Goal: Task Accomplishment & Management: Complete application form

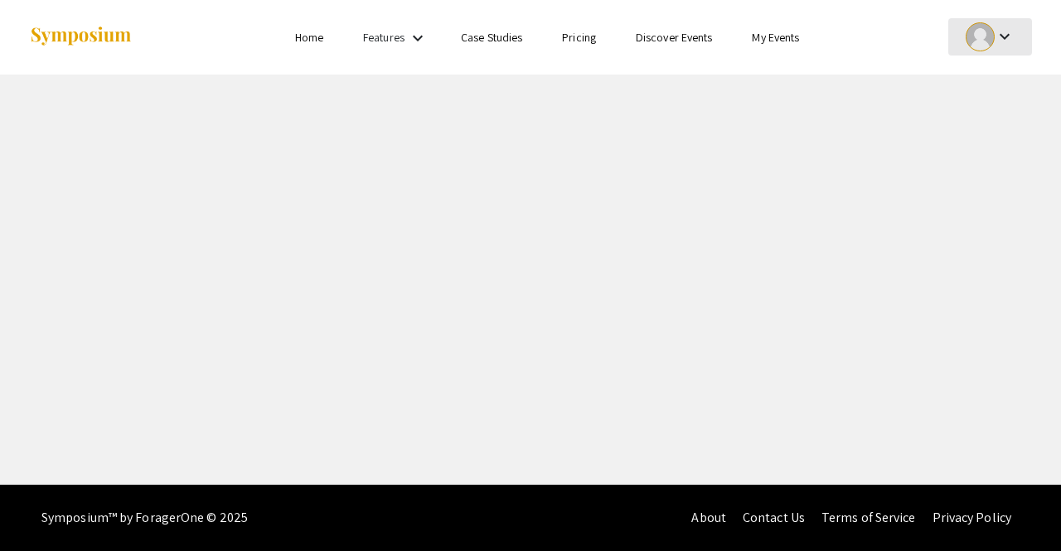
click at [984, 46] on div at bounding box center [980, 36] width 29 height 29
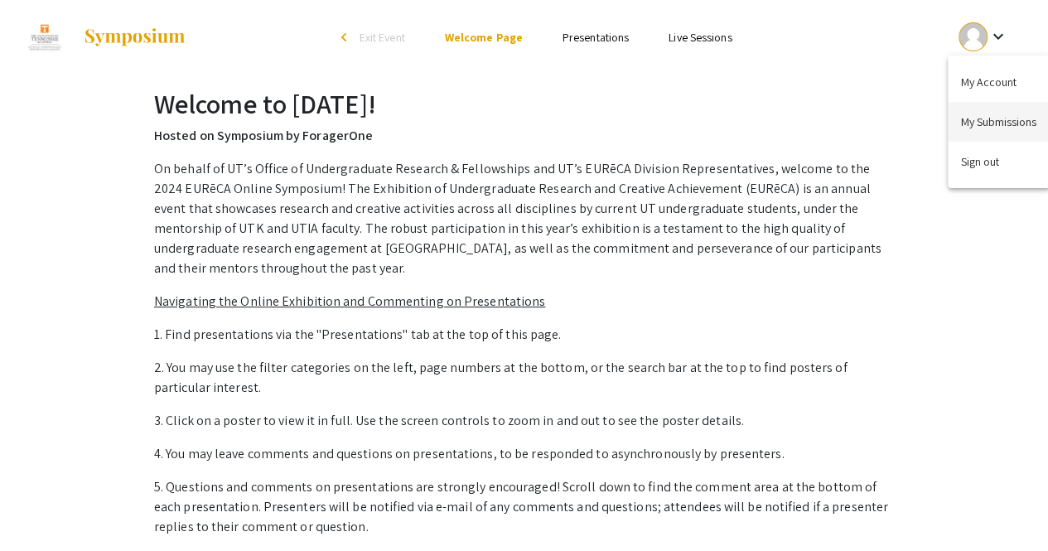
click at [988, 114] on button "My Submissions" at bounding box center [999, 122] width 102 height 40
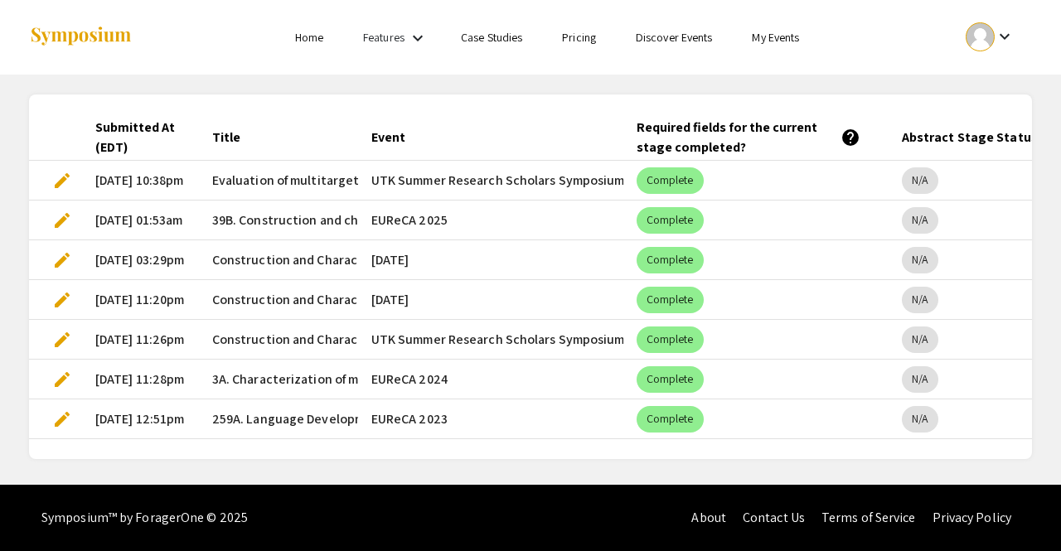
click at [771, 43] on link "My Events" at bounding box center [775, 37] width 47 height 15
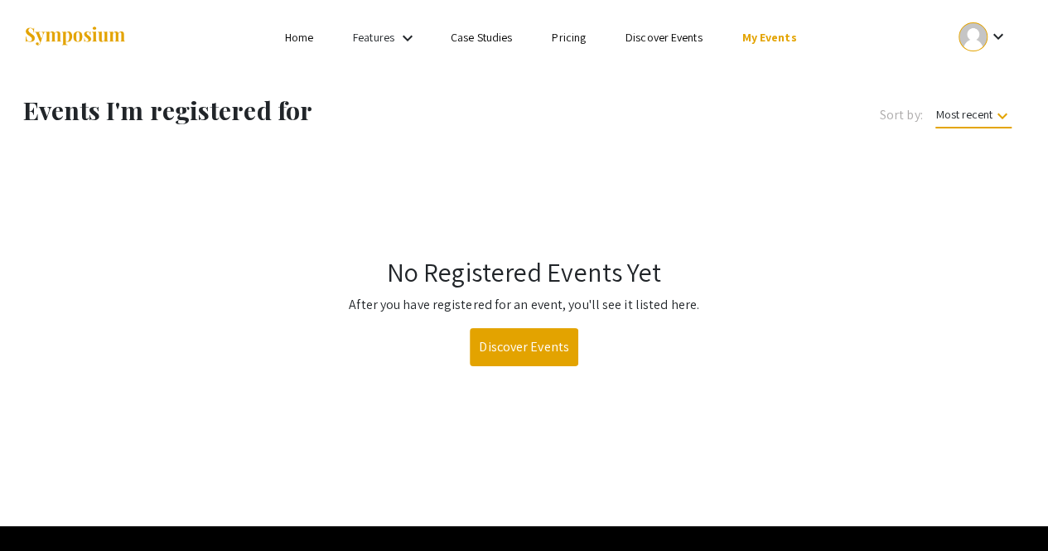
click at [401, 40] on mat-icon "keyboard_arrow_down" at bounding box center [408, 38] width 20 height 20
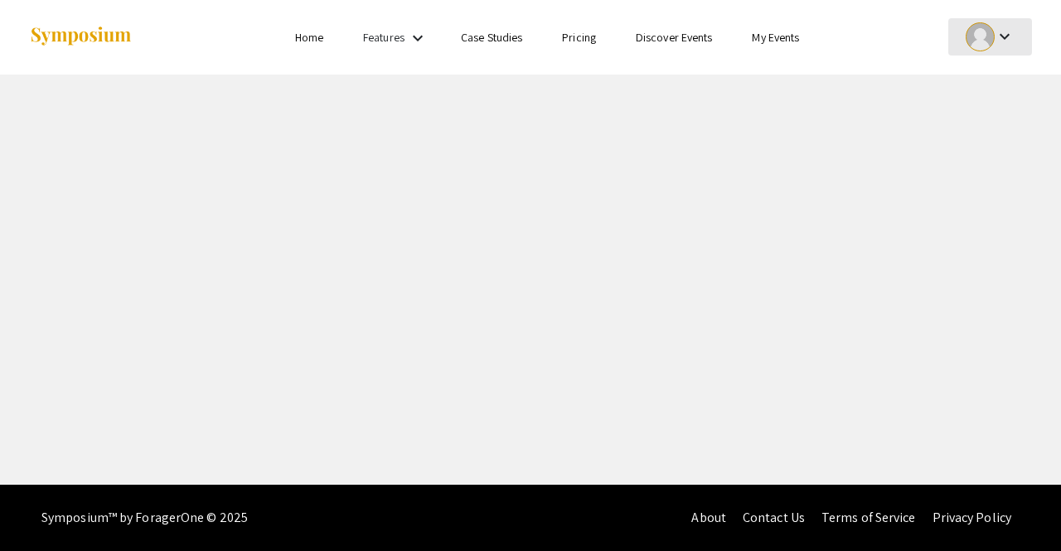
click at [984, 28] on div at bounding box center [980, 36] width 29 height 29
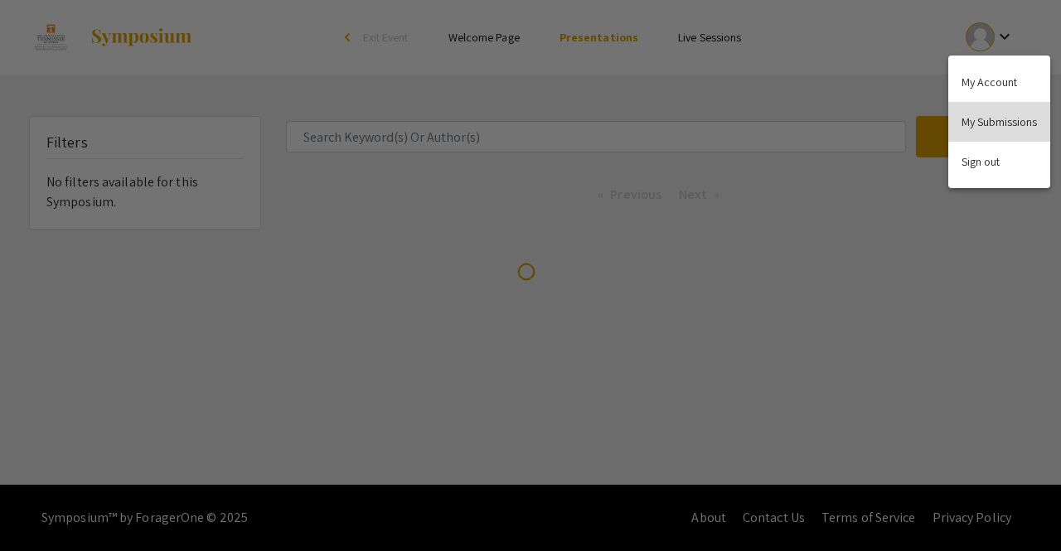
click at [988, 125] on button "My Submissions" at bounding box center [999, 122] width 102 height 40
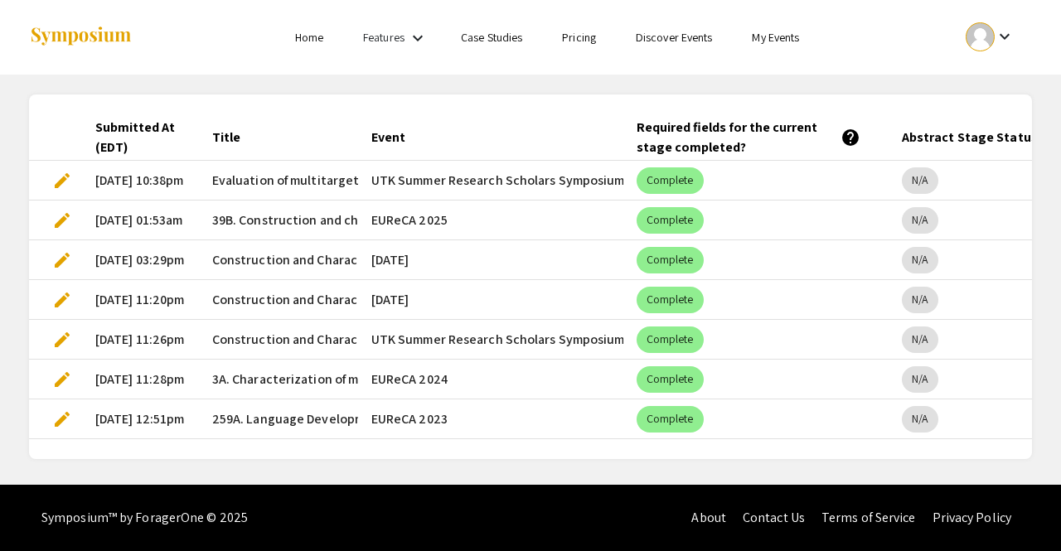
click at [302, 46] on li "Home" at bounding box center [309, 37] width 68 height 20
click at [307, 37] on link "Home" at bounding box center [309, 37] width 28 height 15
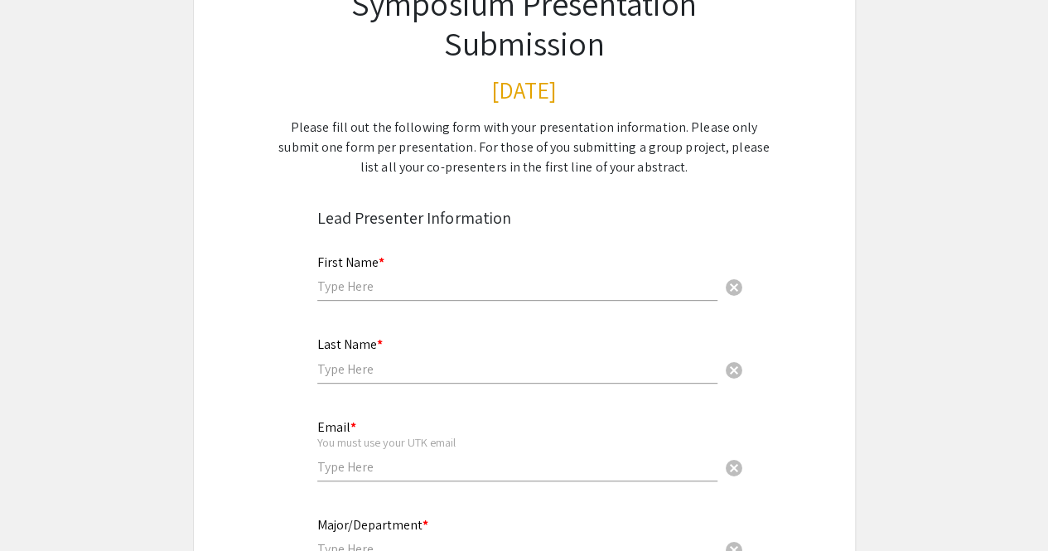
scroll to position [151, 0]
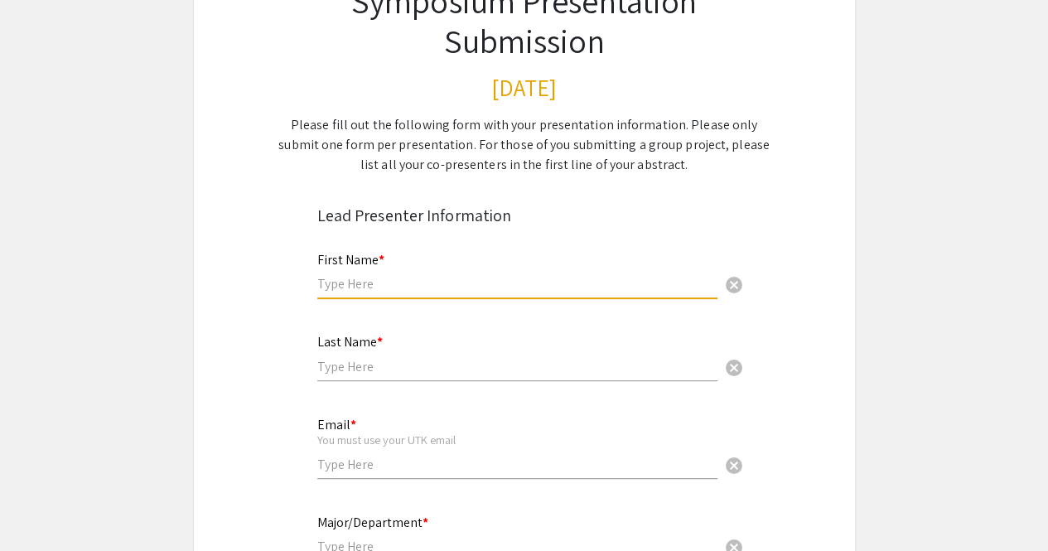
click at [370, 288] on input "text" at bounding box center [517, 283] width 400 height 17
type input "Hannah"
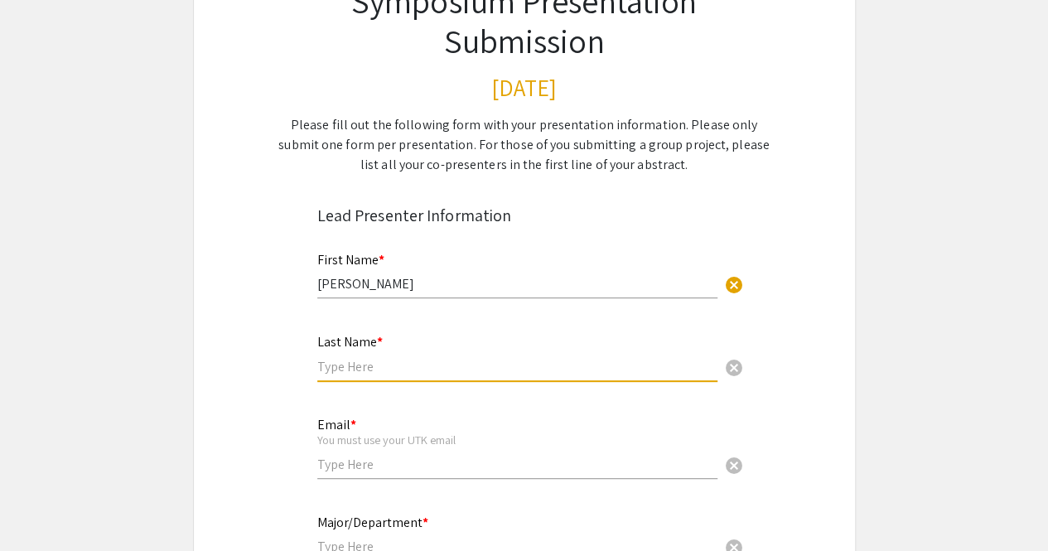
click at [343, 365] on input "text" at bounding box center [517, 366] width 400 height 17
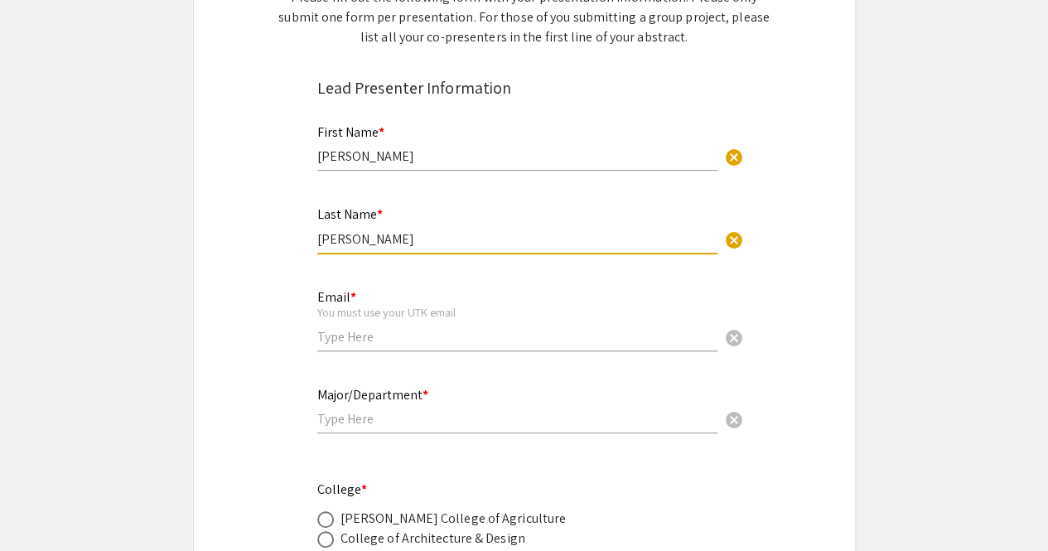
scroll to position [293, 0]
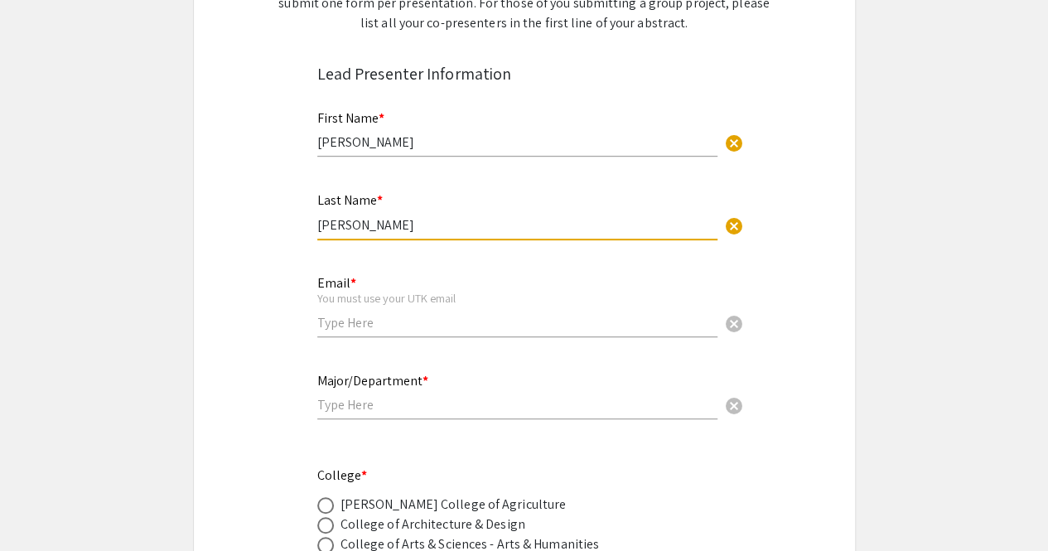
type input "Boyd"
click at [353, 336] on div "Email * You must use your UTK email cancel" at bounding box center [517, 297] width 400 height 77
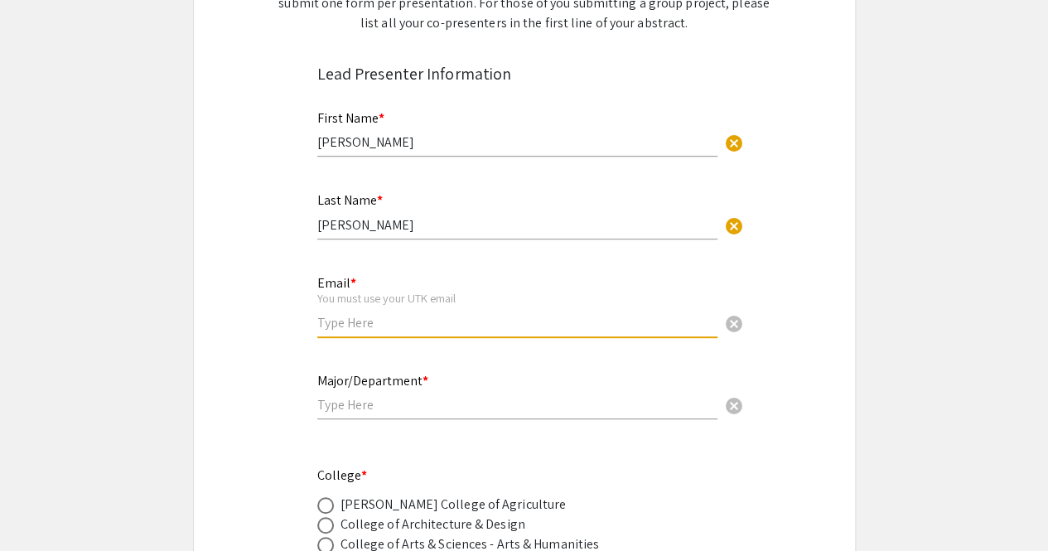
click at [351, 331] on input "email" at bounding box center [517, 322] width 400 height 17
type input "hboyd4@vols.utk.edu"
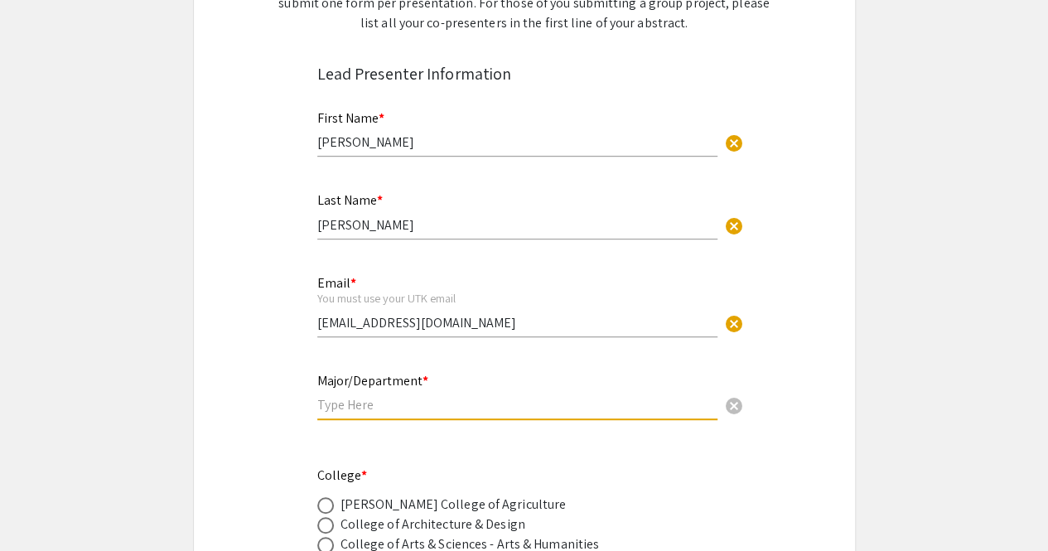
click at [417, 400] on input "text" at bounding box center [517, 404] width 400 height 17
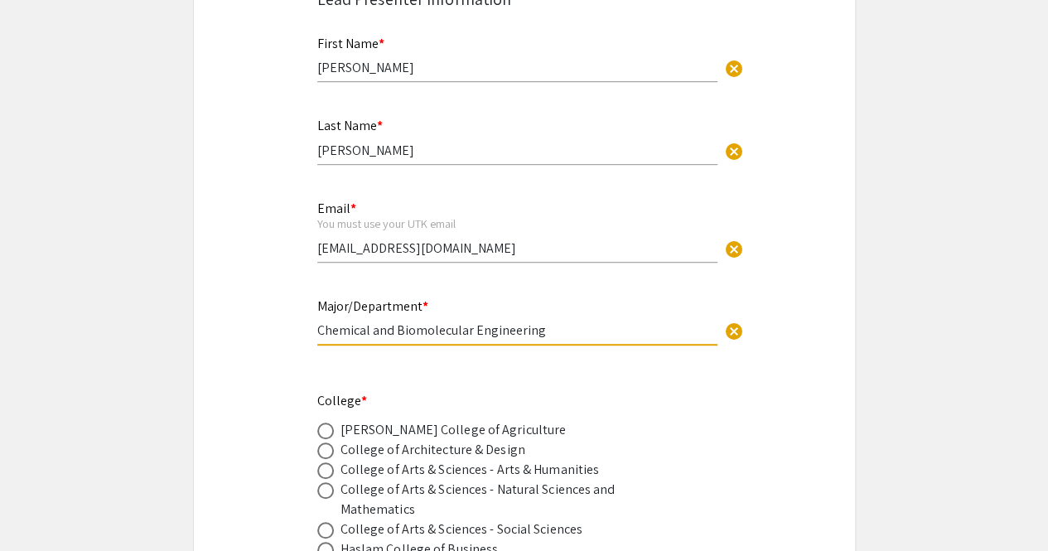
scroll to position [424, 0]
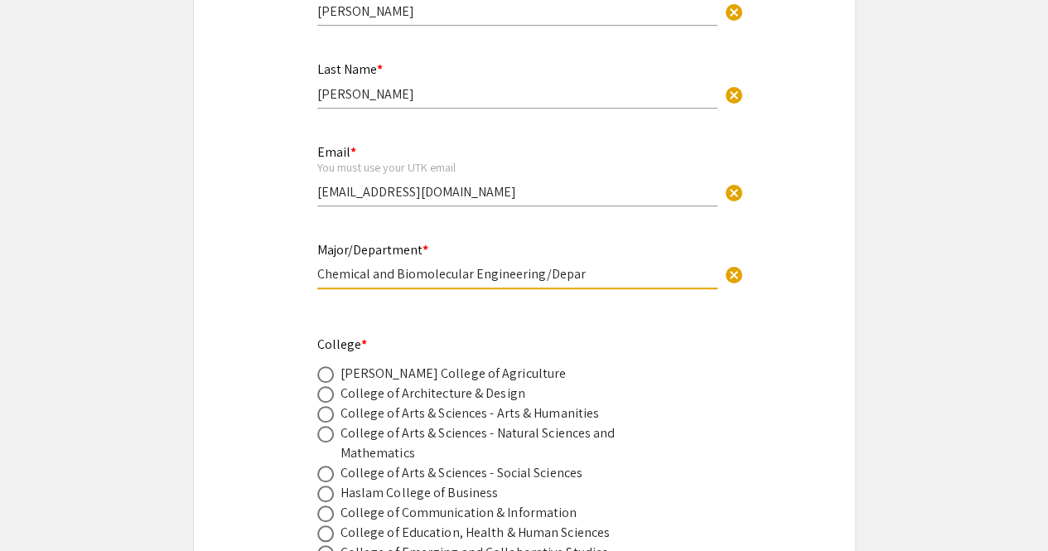
click at [319, 274] on input "Chemical and Biomolecular Engineering/Depar" at bounding box center [517, 273] width 400 height 17
click at [668, 273] on input "Department of Chemical and Biomolecular Engineering/Depar" at bounding box center [517, 273] width 400 height 17
click at [315, 273] on div "Major/Department * Department of Chemical and Biomolecular Engineering cancel T…" at bounding box center [524, 275] width 439 height 70
click at [319, 275] on input "Department of Chemical and Biomolecular Engineering" at bounding box center [517, 273] width 400 height 17
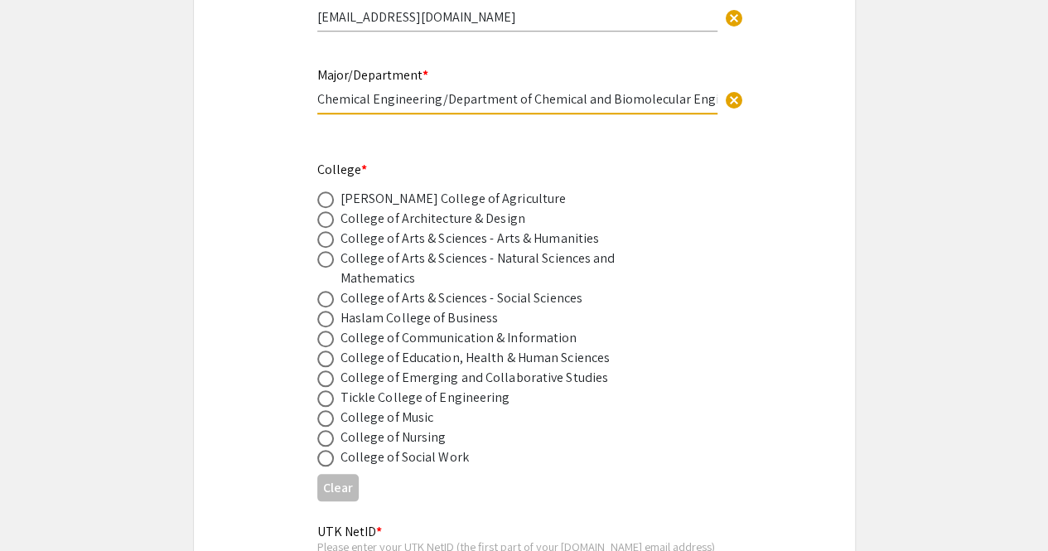
scroll to position [601, 0]
type input "Chemical Engineering/Department of Chemical and Biomolecular Engineering"
click at [370, 400] on div "Tickle College of Engineering" at bounding box center [426, 395] width 170 height 20
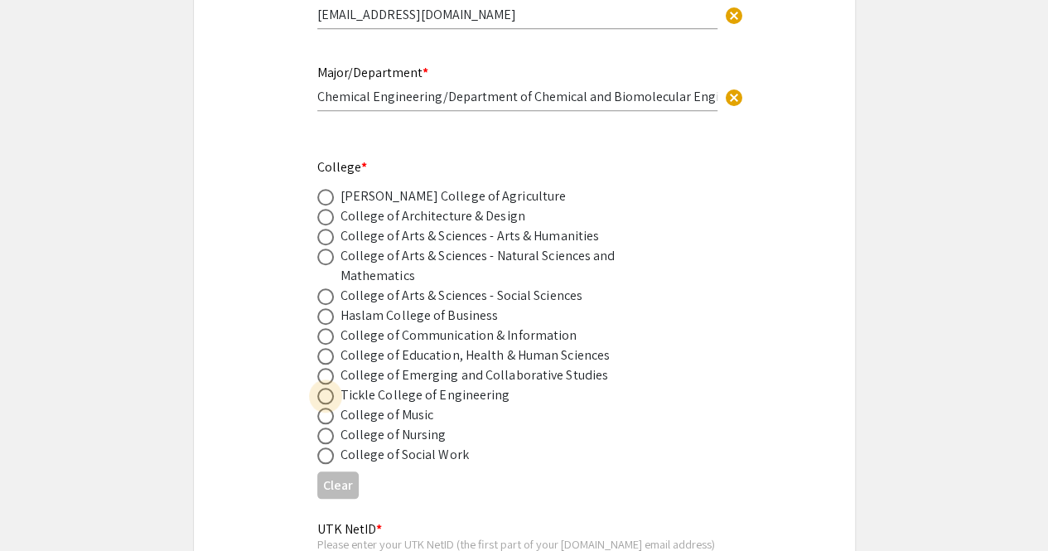
click at [323, 397] on span at bounding box center [325, 396] width 17 height 17
click at [323, 397] on input "radio" at bounding box center [325, 396] width 17 height 17
radio input "true"
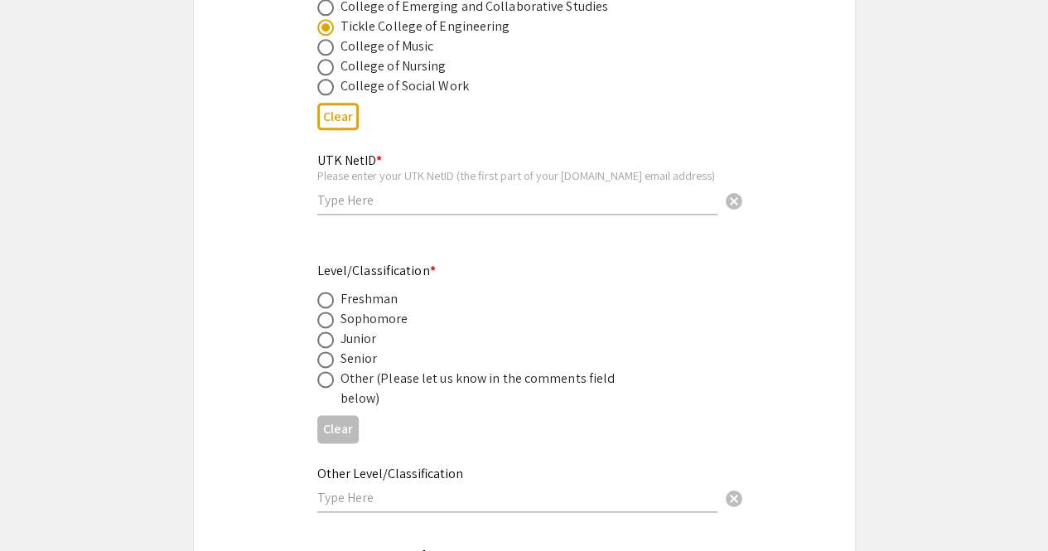
scroll to position [972, 0]
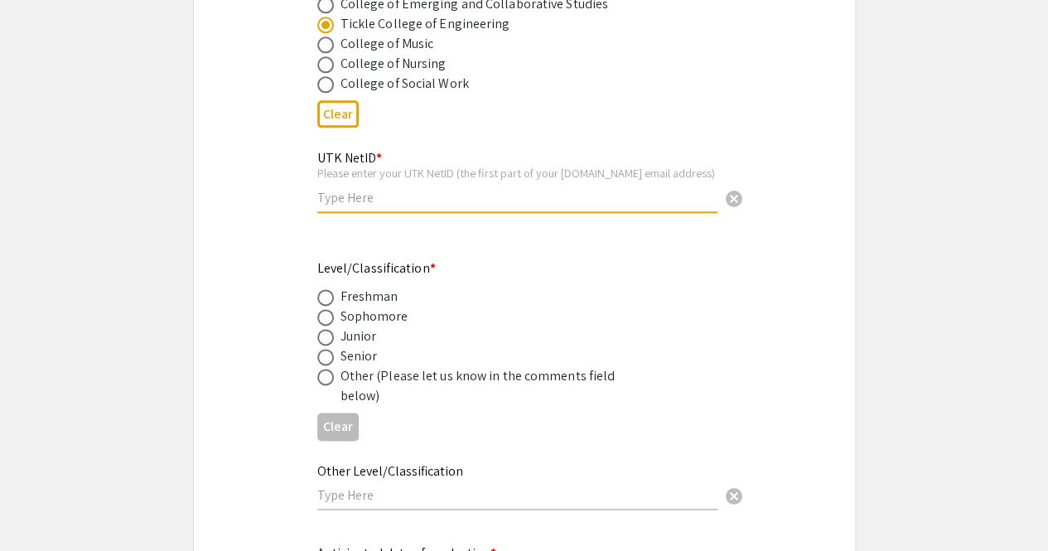
click at [380, 193] on input "text" at bounding box center [517, 197] width 400 height 17
type input "hboyd4"
click at [355, 365] on div "Senior" at bounding box center [359, 356] width 37 height 20
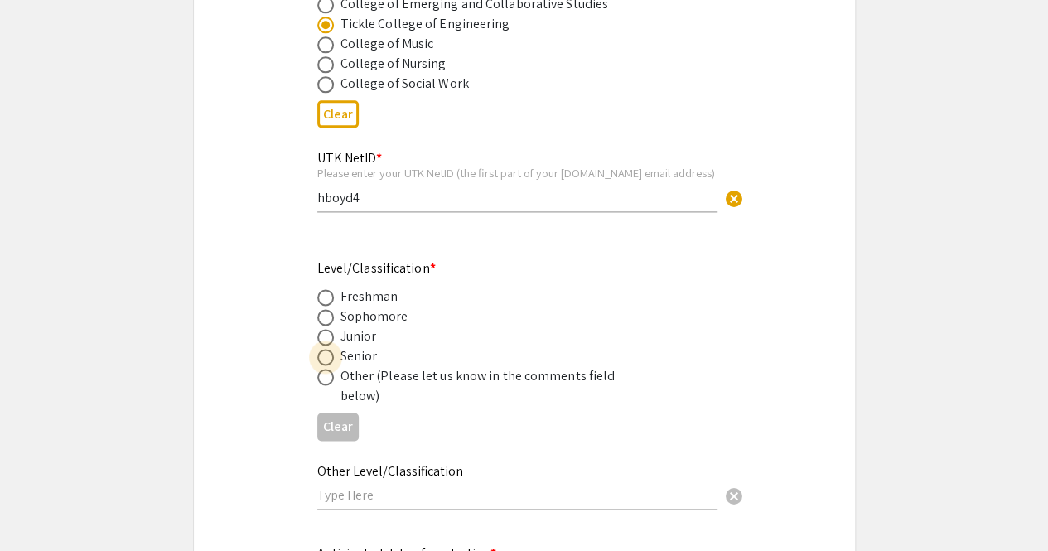
click at [328, 362] on span at bounding box center [325, 357] width 17 height 17
click at [328, 362] on input "radio" at bounding box center [325, 357] width 17 height 17
radio input "true"
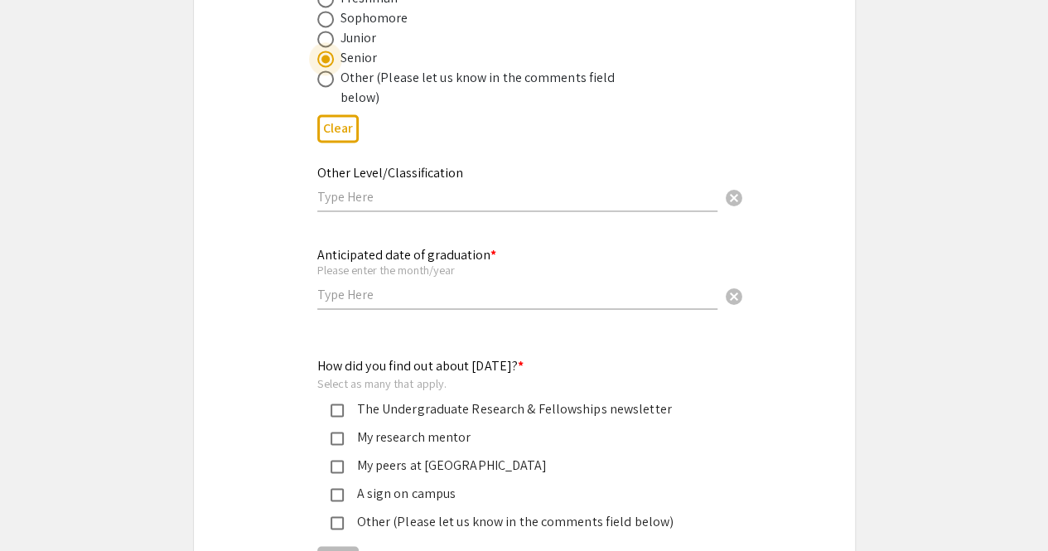
scroll to position [1271, 0]
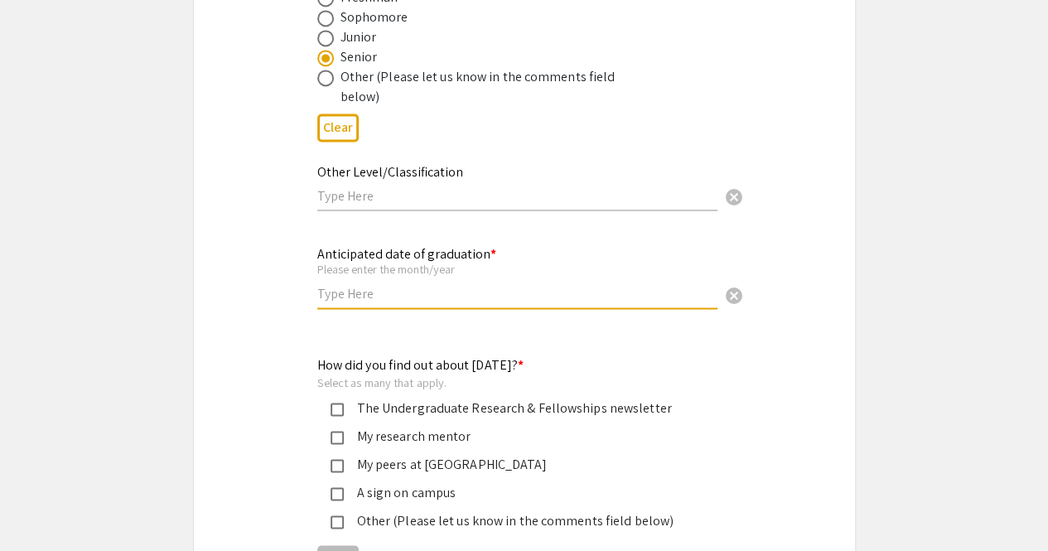
click at [373, 299] on input "text" at bounding box center [517, 293] width 400 height 17
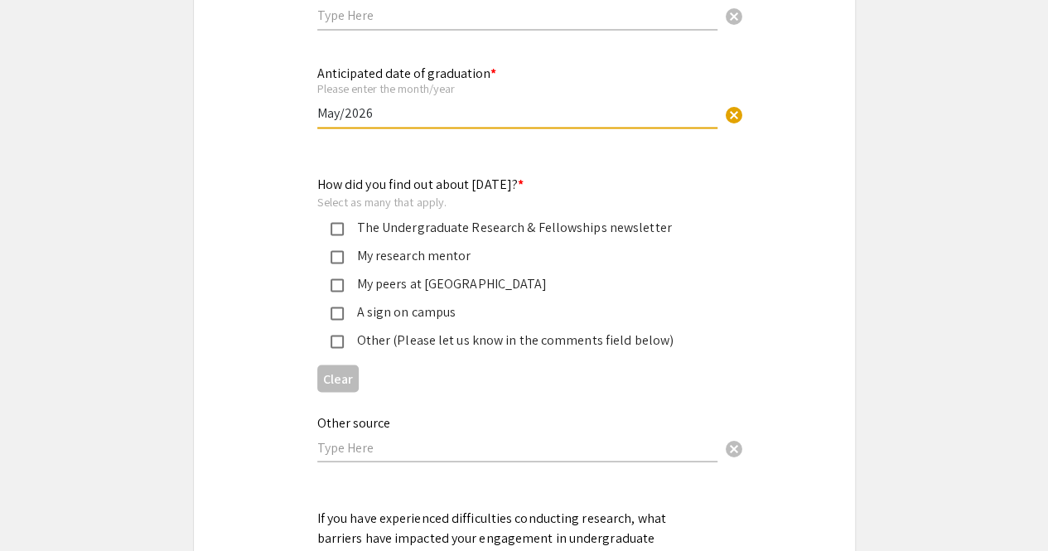
scroll to position [1457, 0]
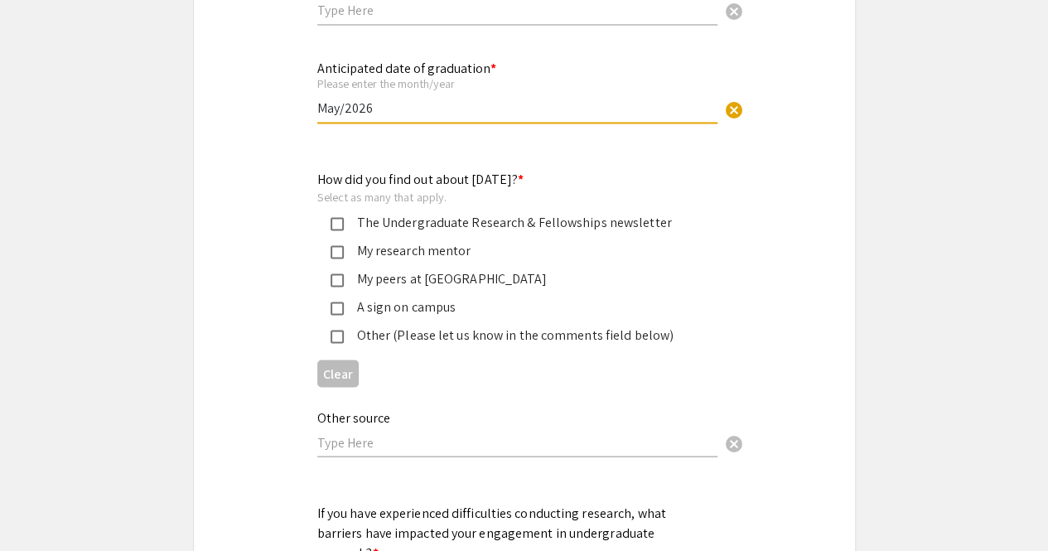
type input "May/2026"
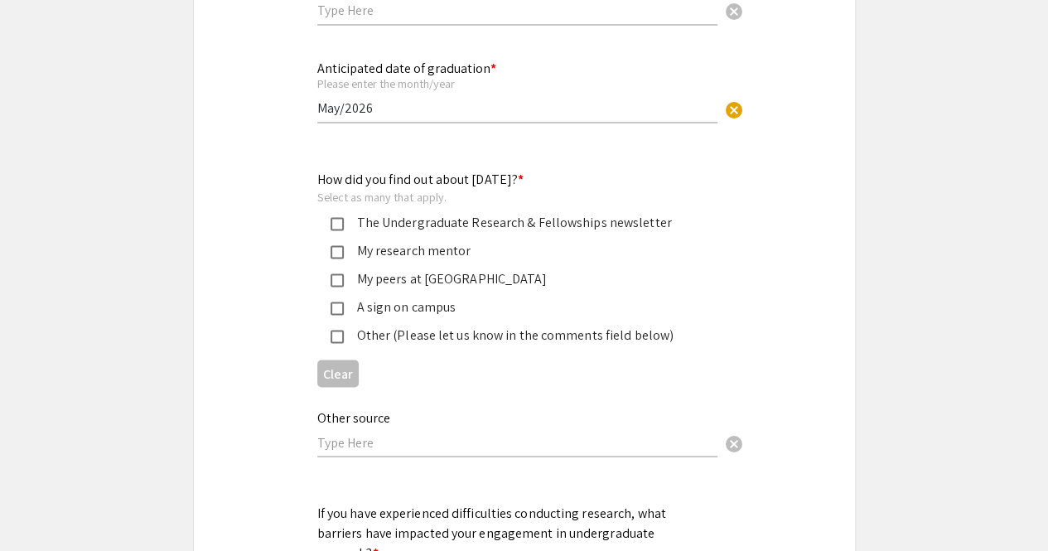
click at [338, 226] on mat-pseudo-checkbox at bounding box center [337, 223] width 13 height 13
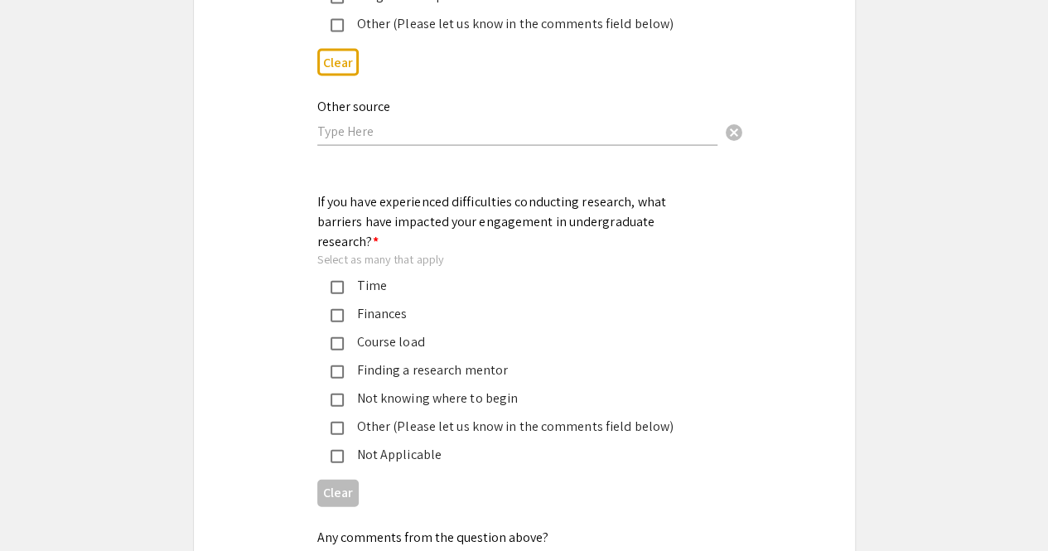
scroll to position [1810, 0]
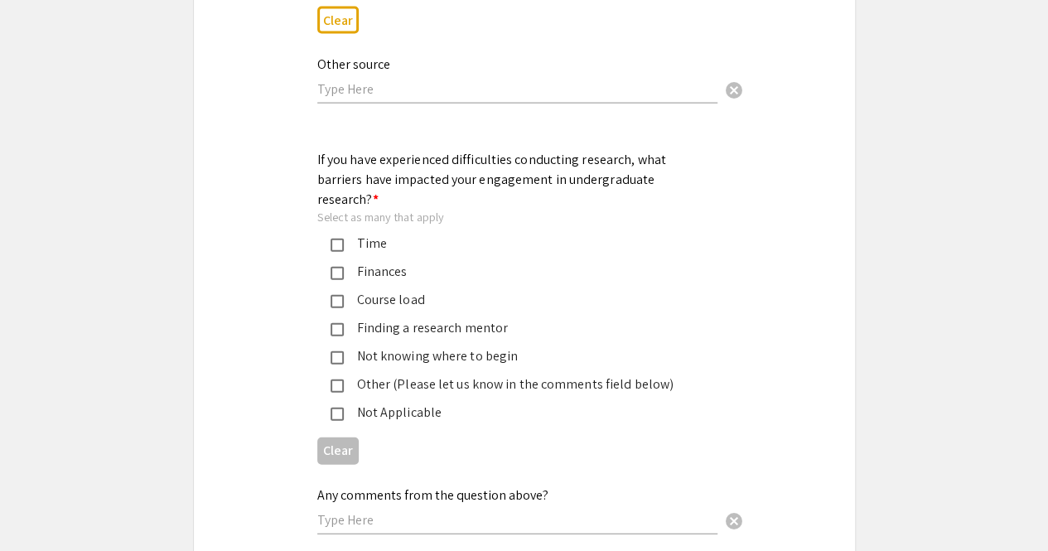
click at [337, 408] on mat-pseudo-checkbox at bounding box center [337, 414] width 13 height 13
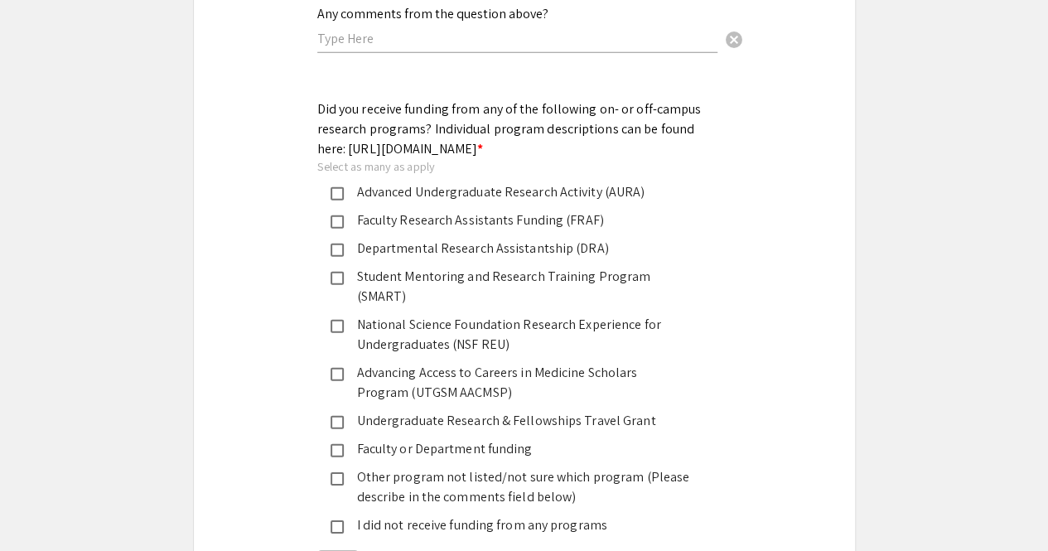
scroll to position [2293, 0]
click at [388, 186] on div "Advanced Undergraduate Research Activity (AURA)" at bounding box center [518, 192] width 348 height 20
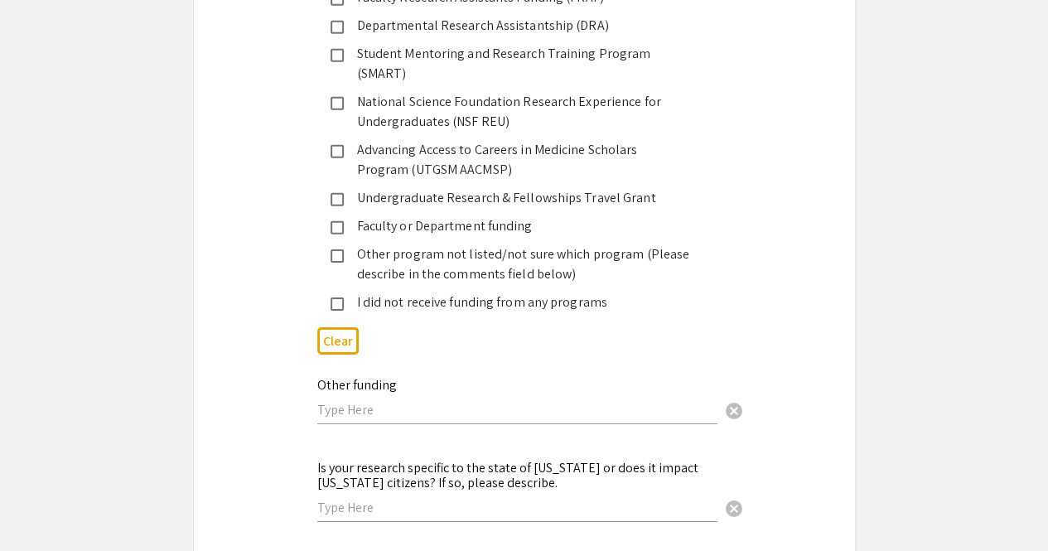
scroll to position [2521, 0]
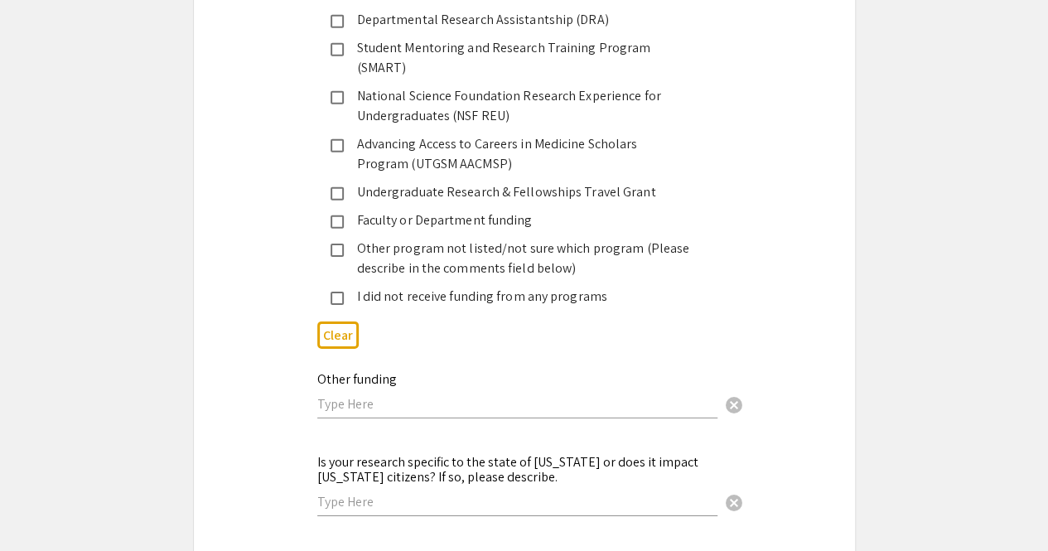
click at [338, 216] on mat-pseudo-checkbox at bounding box center [337, 222] width 13 height 13
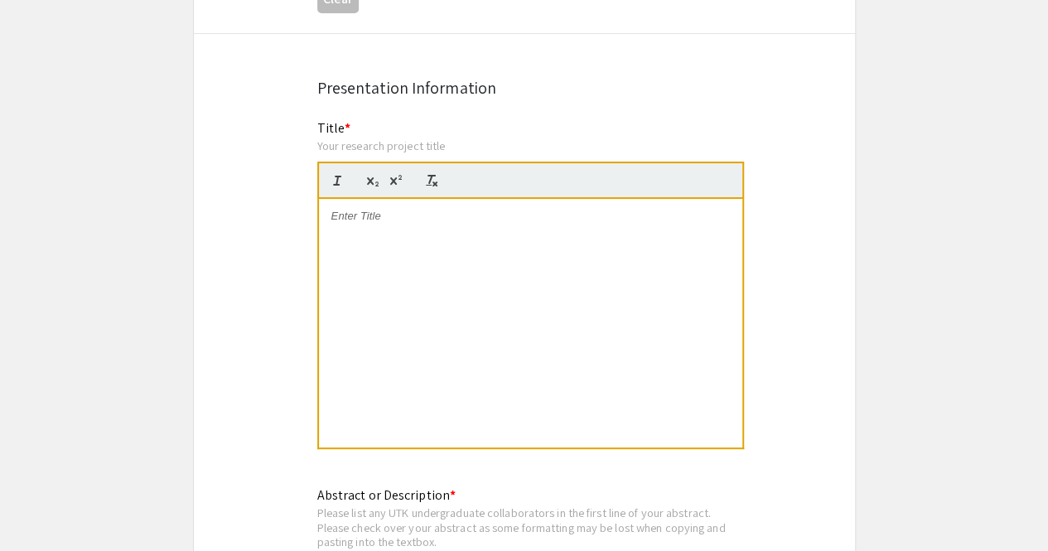
scroll to position [3266, 0]
click at [383, 208] on p at bounding box center [531, 215] width 399 height 15
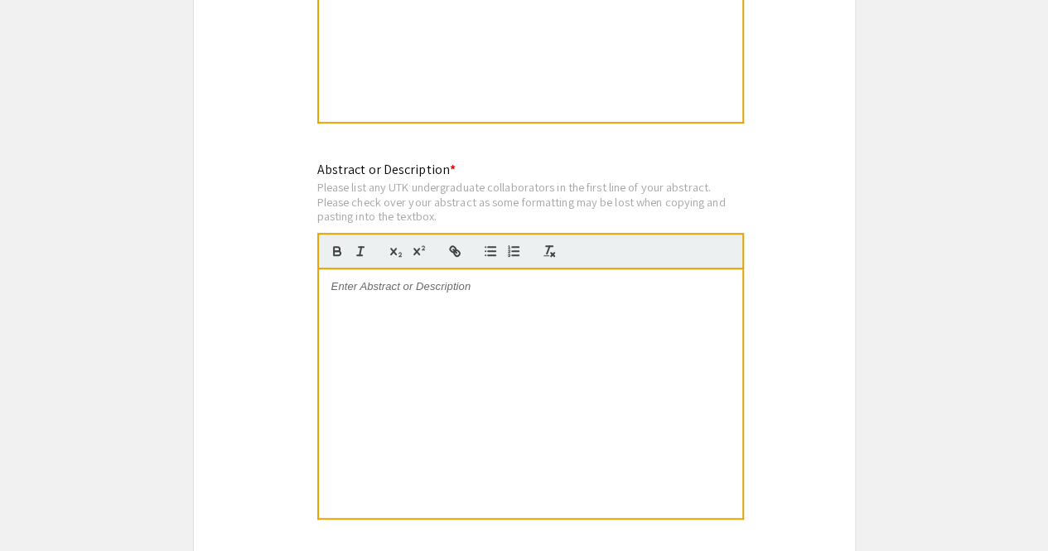
scroll to position [3585, 0]
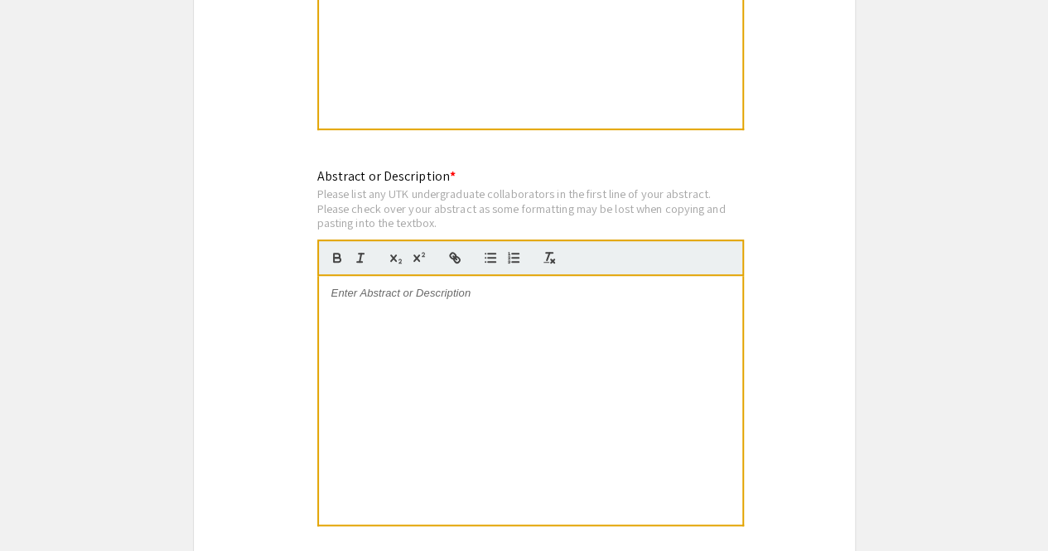
click at [398, 276] on div at bounding box center [531, 400] width 424 height 249
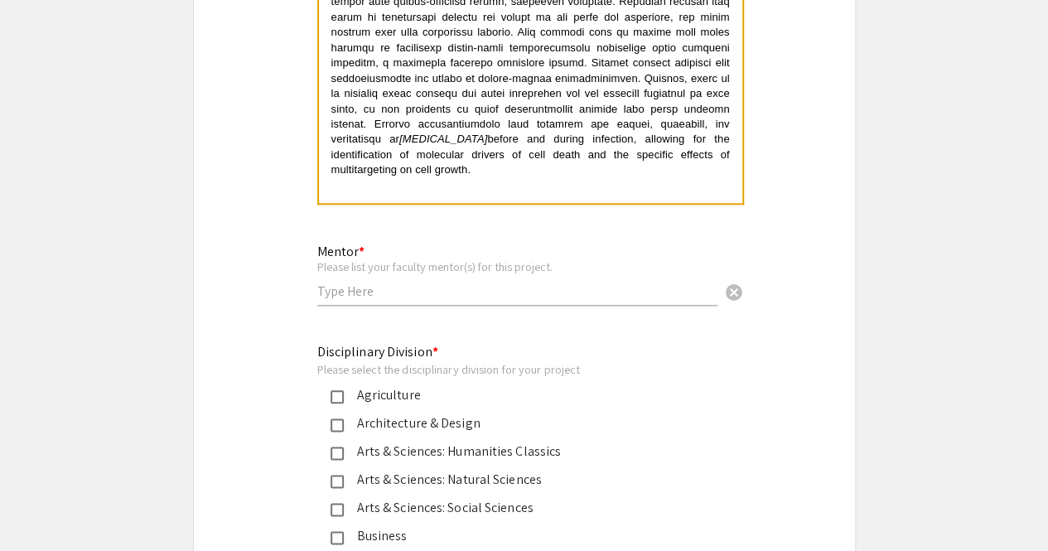
scroll to position [3914, 0]
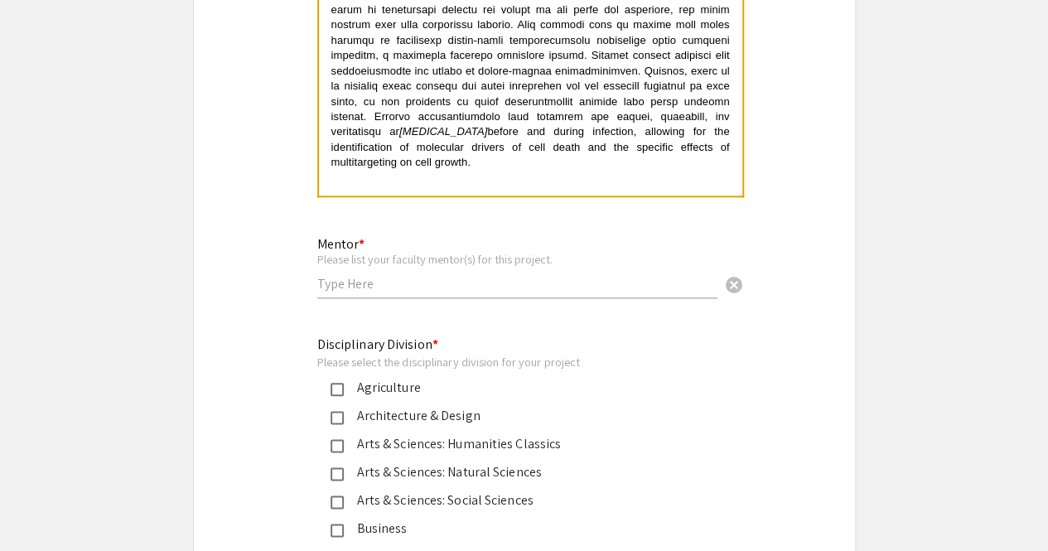
click at [361, 275] on input "text" at bounding box center [517, 283] width 400 height 17
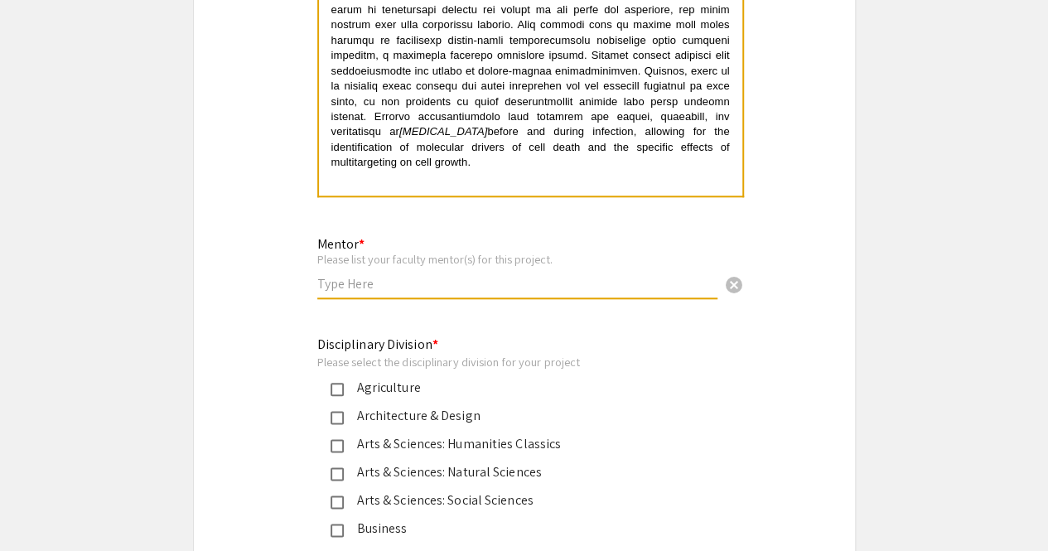
type input "D"
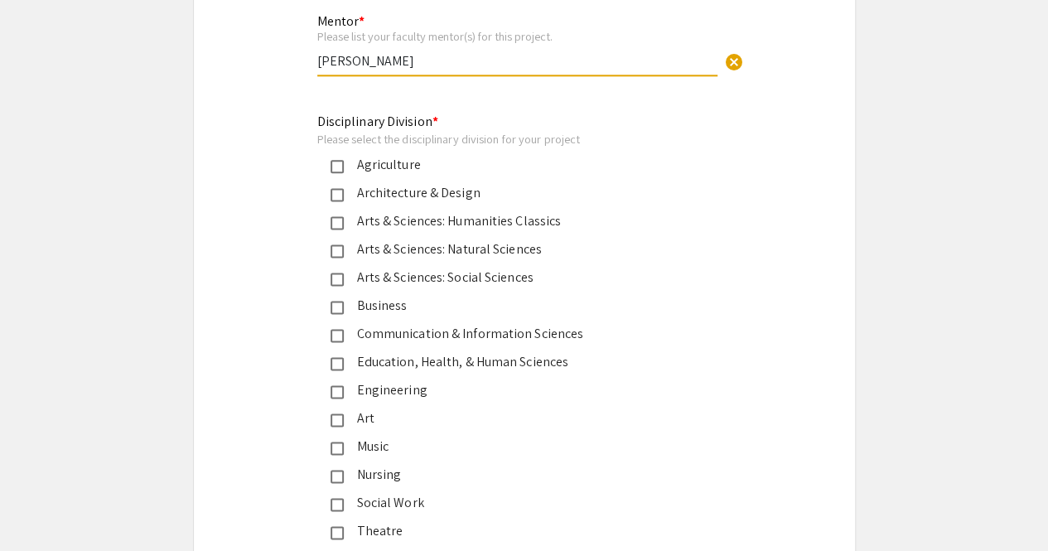
scroll to position [4138, 0]
type input "Cong T. Trinh"
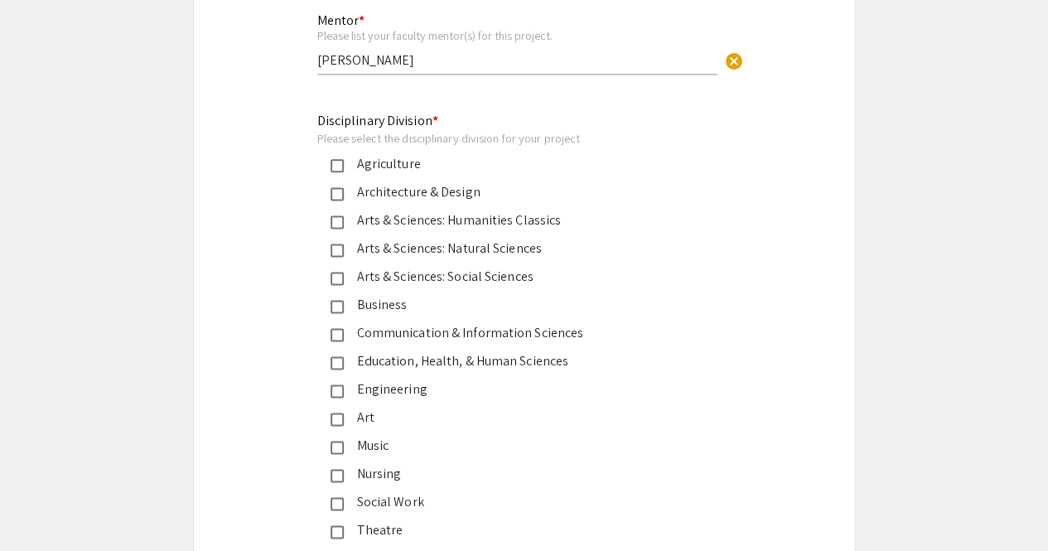
click at [337, 385] on mat-pseudo-checkbox at bounding box center [337, 391] width 13 height 13
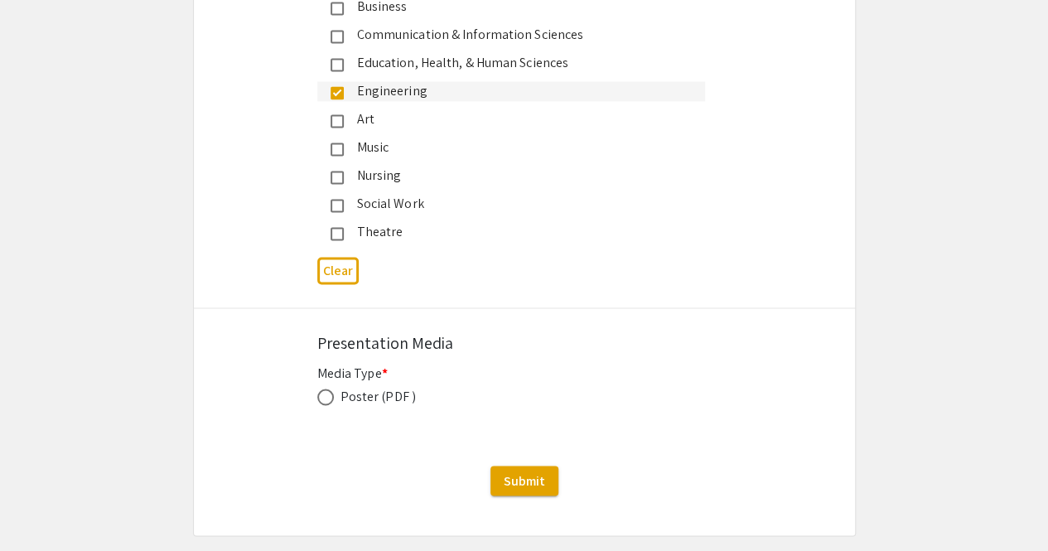
scroll to position [4453, 0]
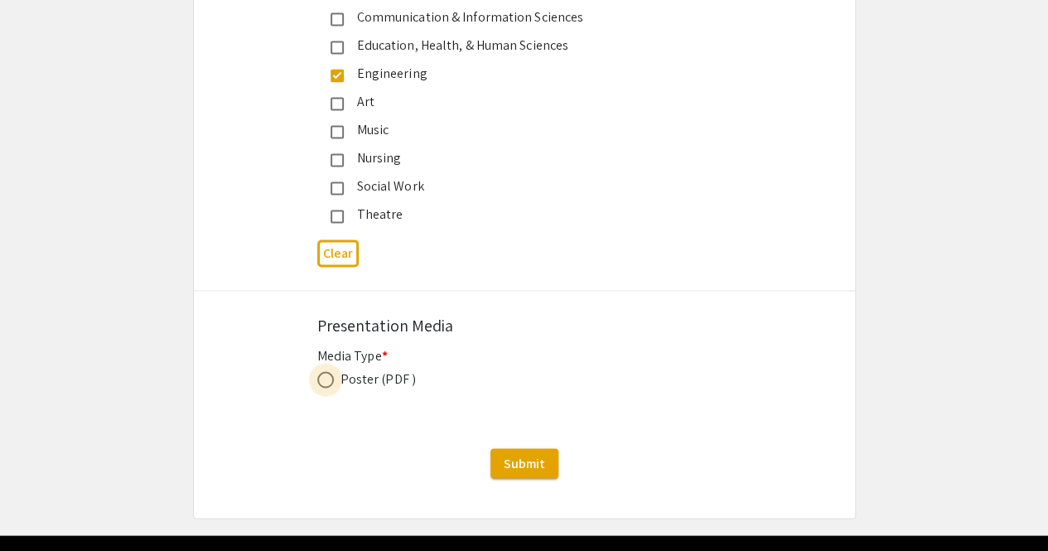
click at [324, 371] on span at bounding box center [325, 379] width 17 height 17
click at [324, 371] on input "radio" at bounding box center [325, 379] width 17 height 17
radio input "true"
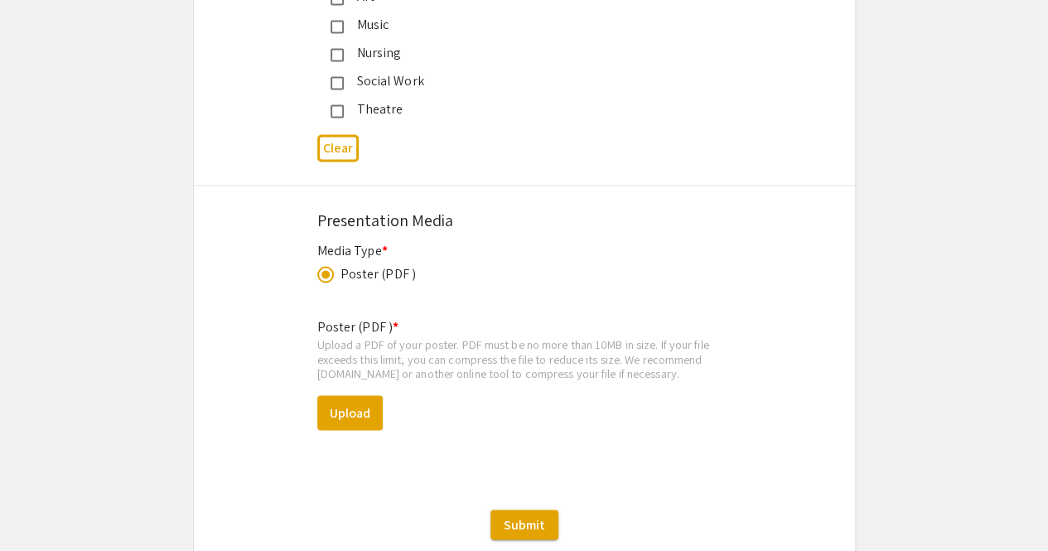
scroll to position [4559, 0]
click at [350, 395] on button "Upload" at bounding box center [349, 412] width 65 height 35
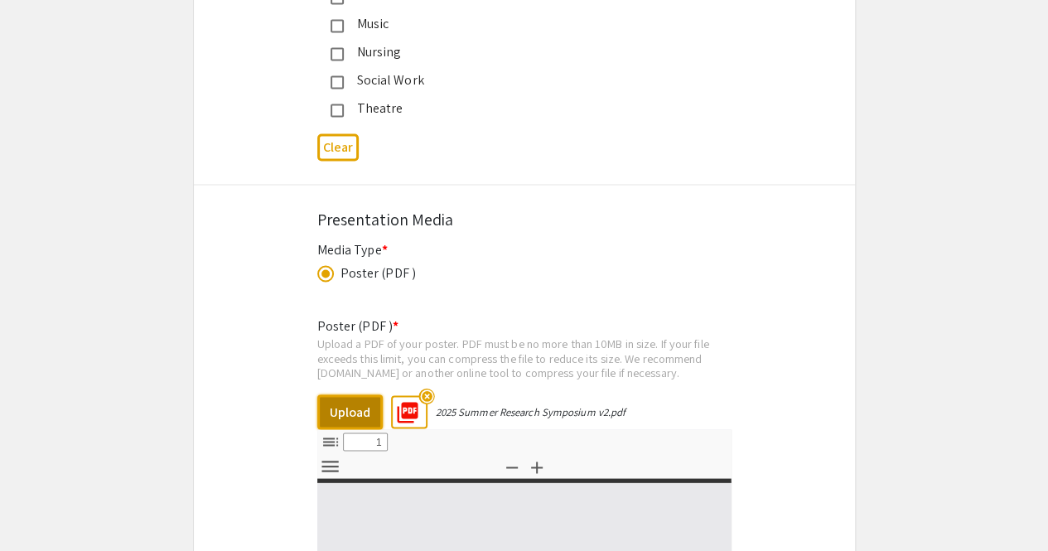
select select "custom"
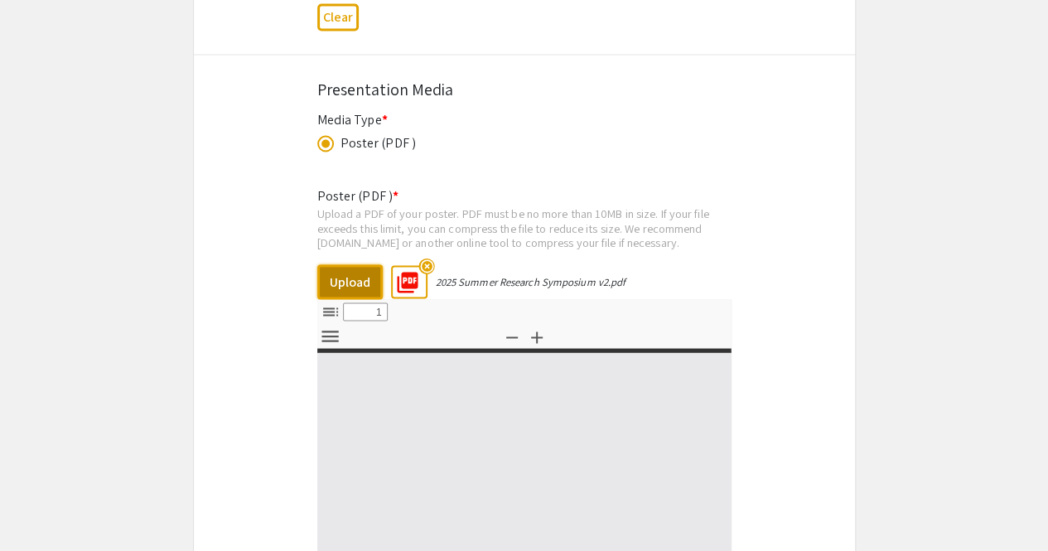
type input "0"
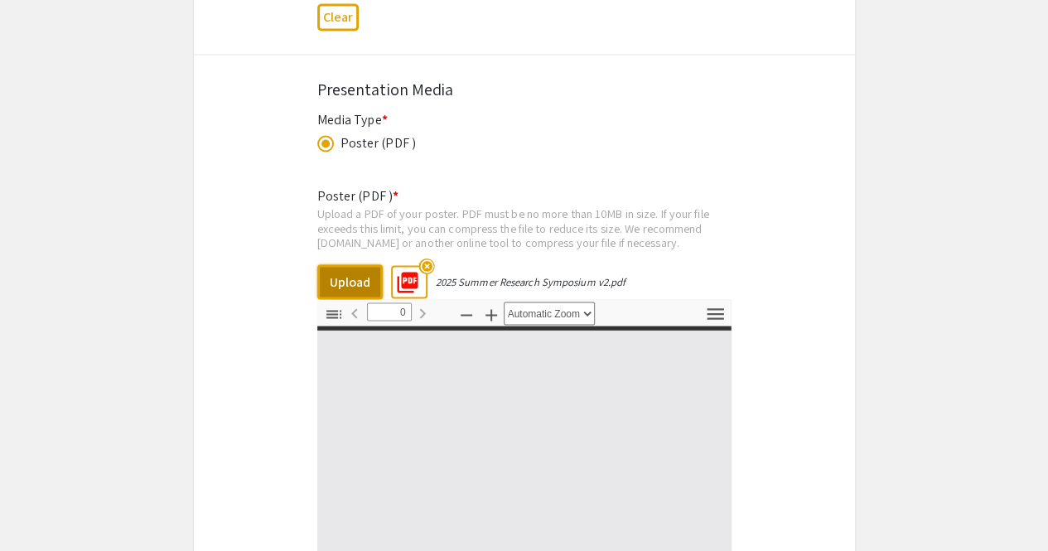
select select "custom"
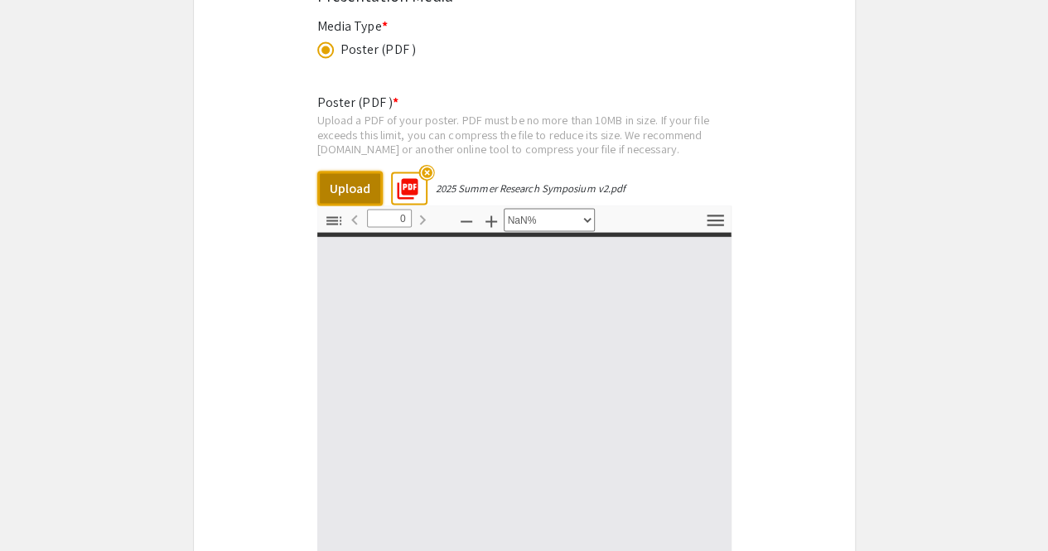
scroll to position [4783, 0]
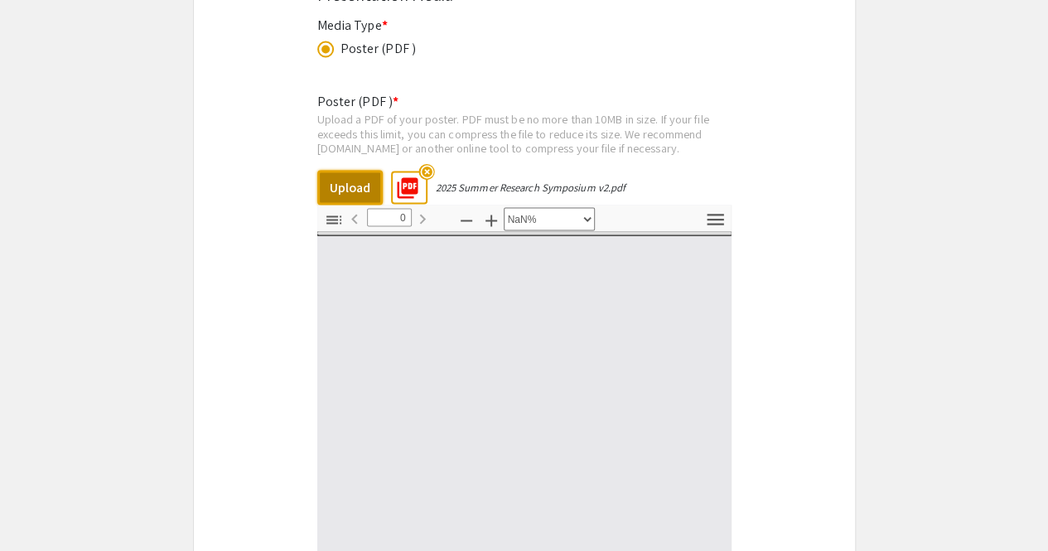
type input "1"
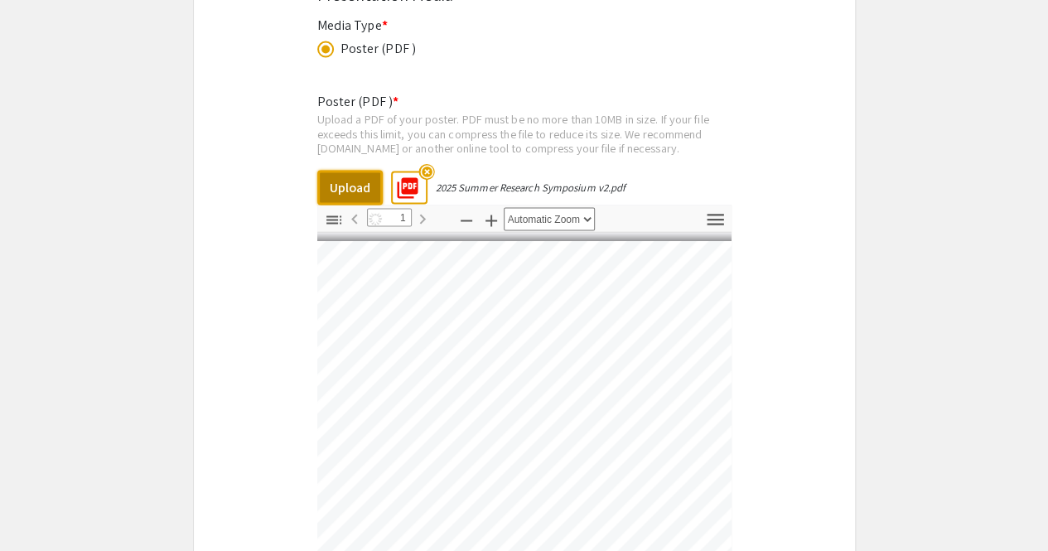
scroll to position [0, 653]
select select "auto"
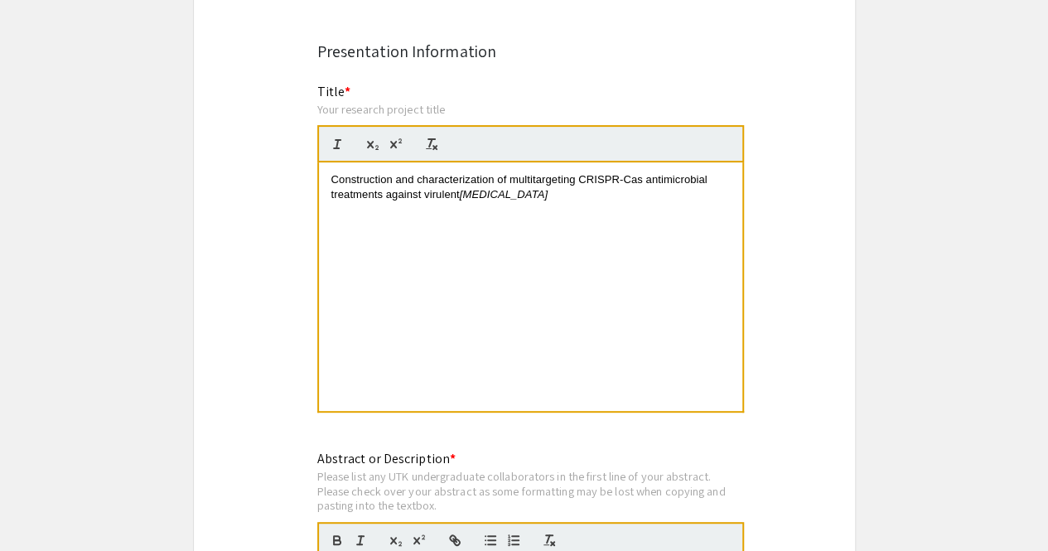
scroll to position [3262, 0]
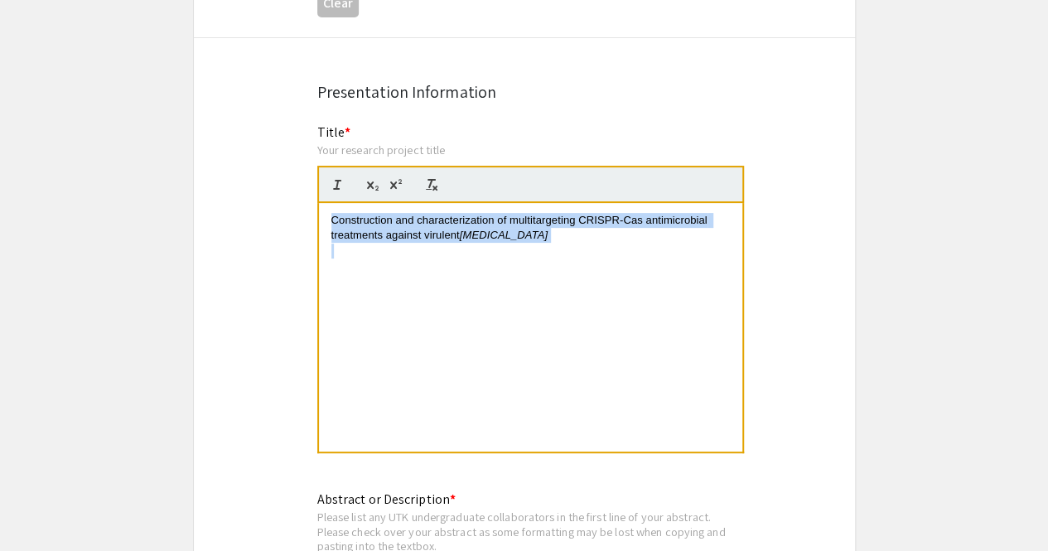
drag, startPoint x: 331, startPoint y: 186, endPoint x: 647, endPoint y: 216, distance: 317.2
click at [647, 216] on div "Construction and characterization of multitargeting CRISPR-Cas antimicrobial tr…" at bounding box center [531, 327] width 424 height 249
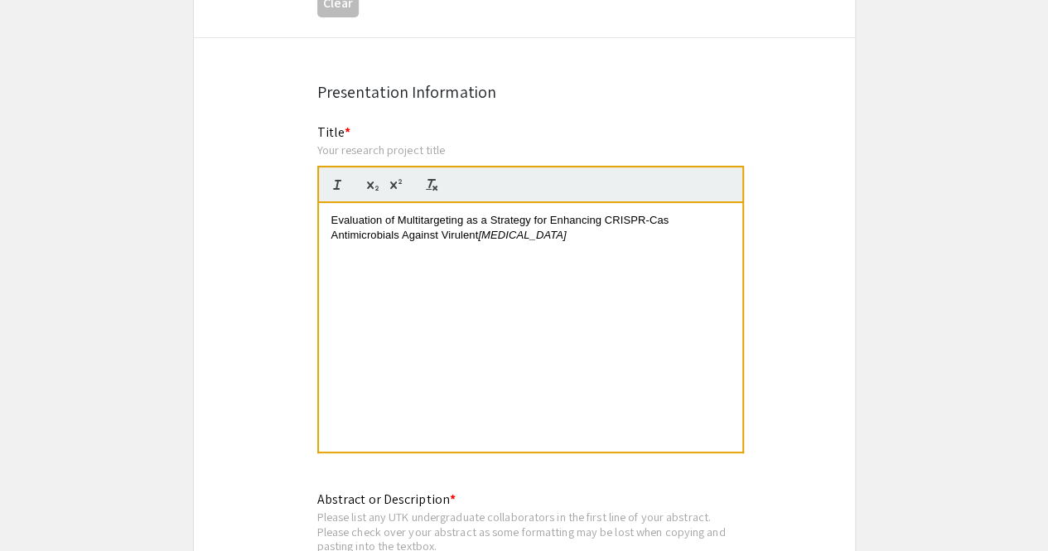
scroll to position [0, 0]
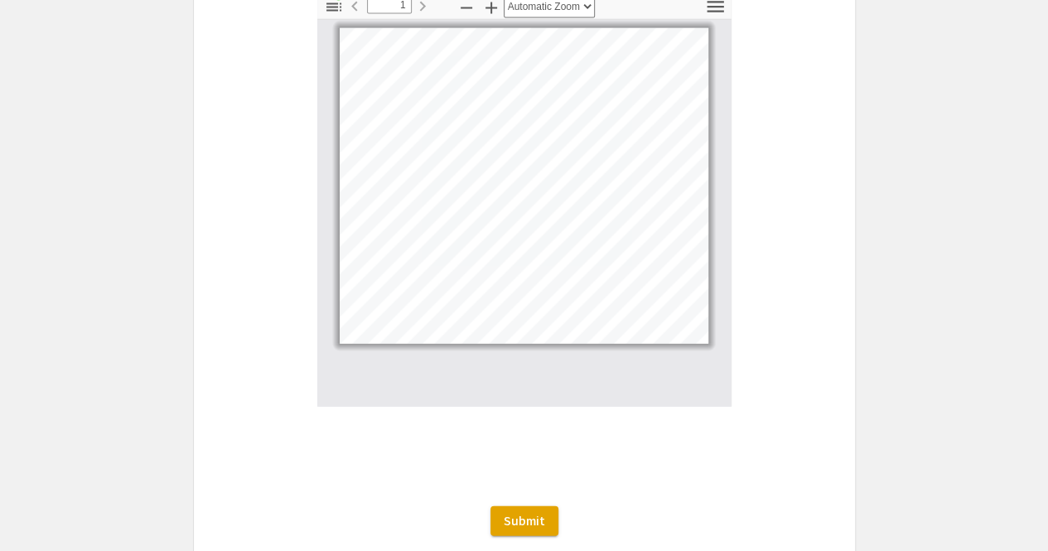
scroll to position [5001, 0]
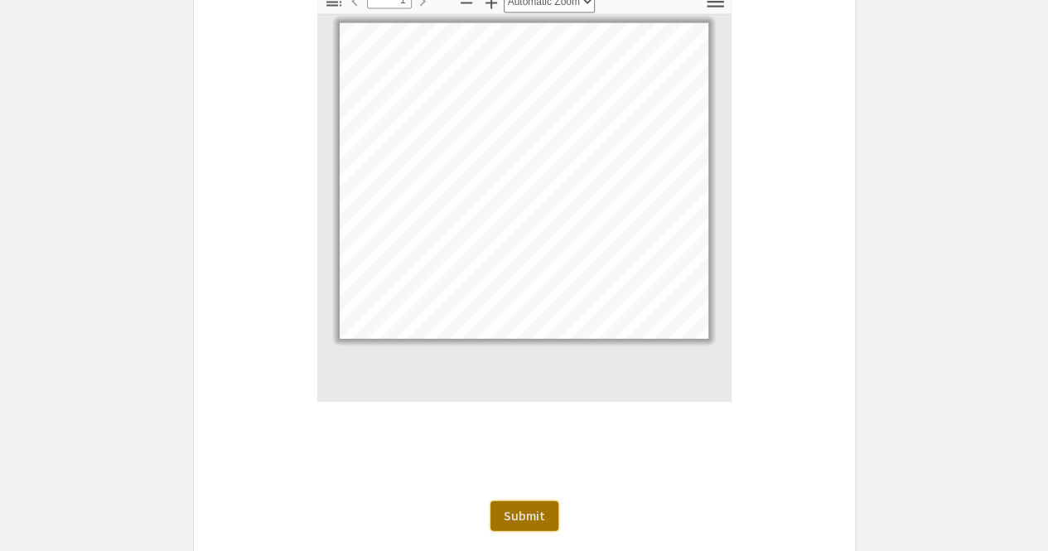
click at [539, 507] on span "Submit" at bounding box center [524, 515] width 41 height 17
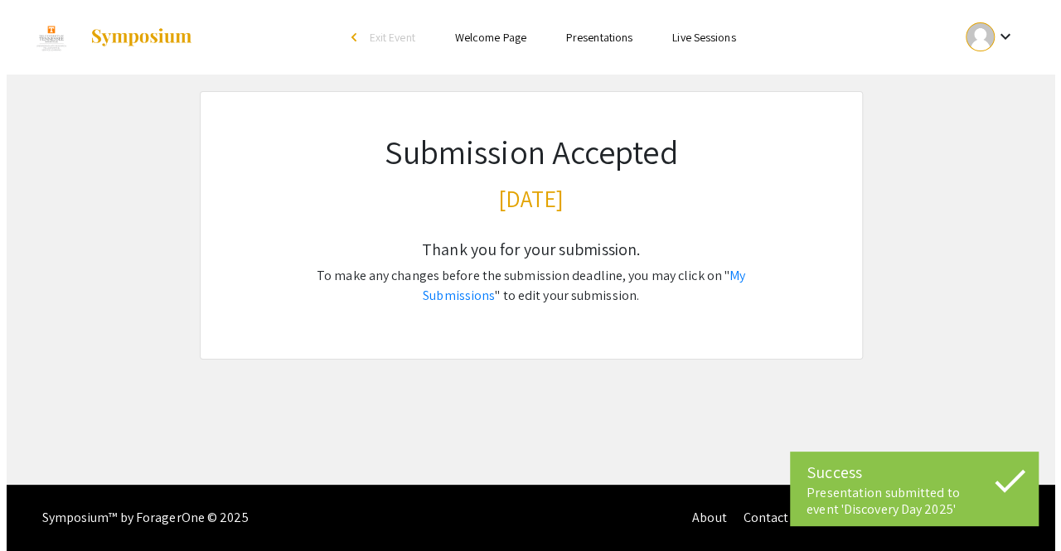
scroll to position [0, 0]
